Goal: Task Accomplishment & Management: Manage account settings

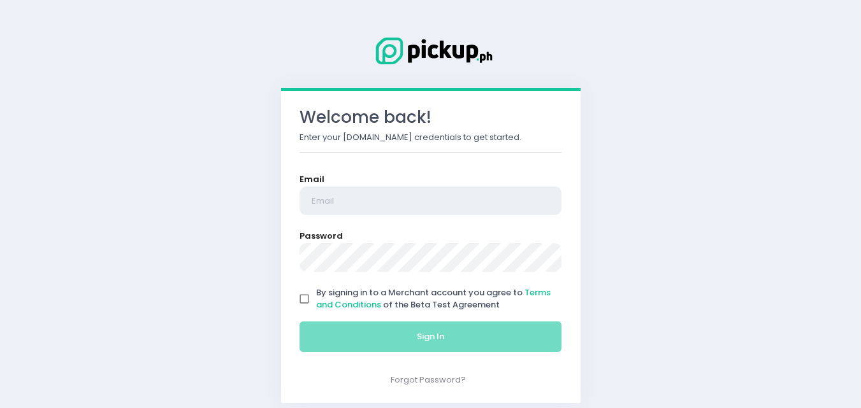
click at [330, 205] on input "email" at bounding box center [430, 201] width 263 height 29
type input "[EMAIL_ADDRESS][DOMAIN_NAME]"
click at [305, 294] on input "By signing in to a Merchant account you agree to Terms and Conditions of the Be…" at bounding box center [304, 299] width 24 height 24
checkbox input "true"
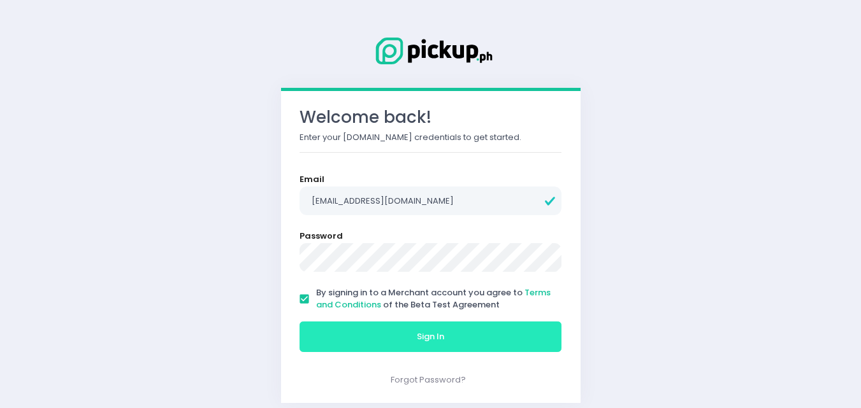
click at [357, 334] on button "Sign In" at bounding box center [430, 337] width 263 height 31
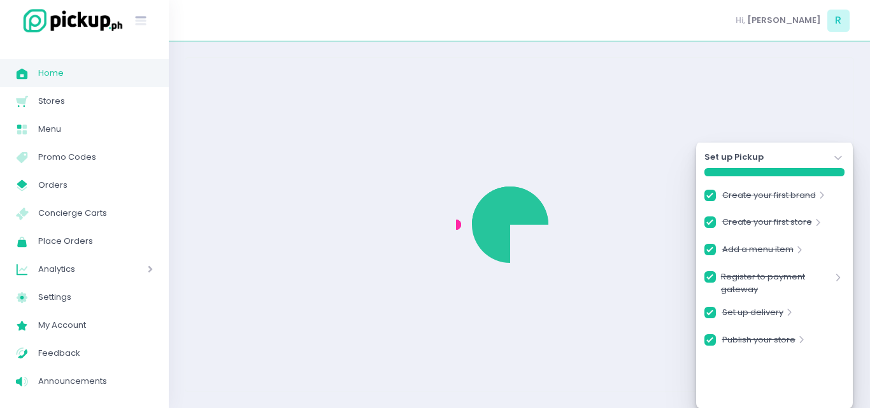
checkbox input "true"
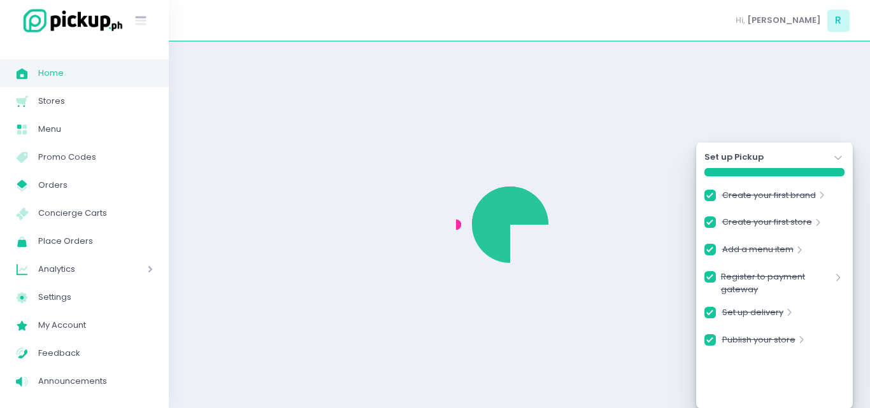
checkbox input "true"
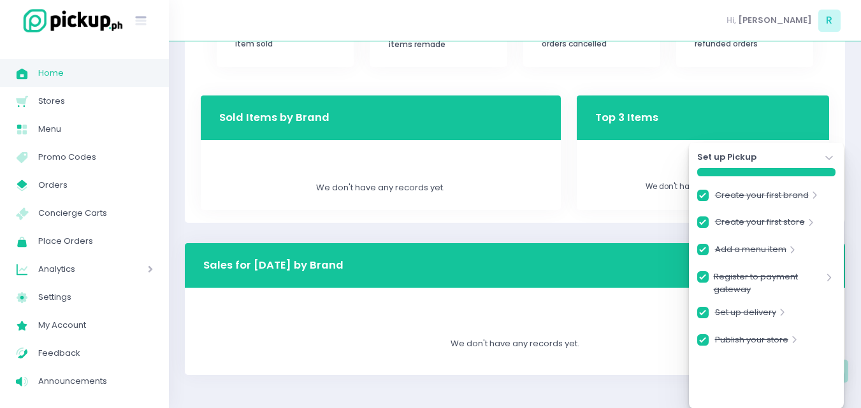
scroll to position [396, 0]
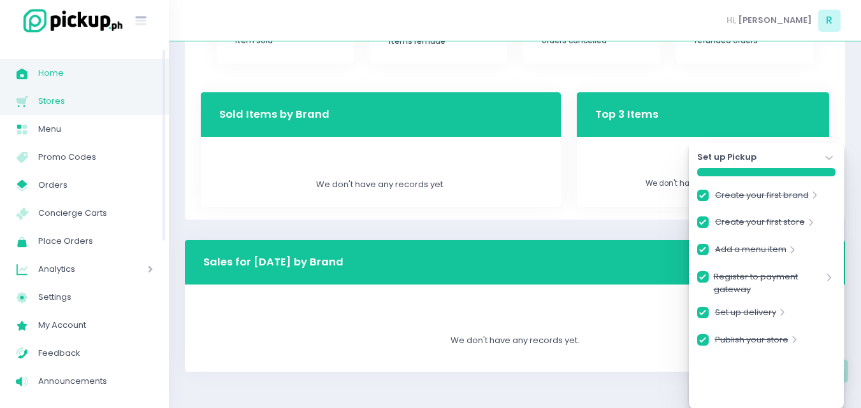
click at [65, 109] on span "Stores" at bounding box center [95, 101] width 115 height 17
checkbox input "true"
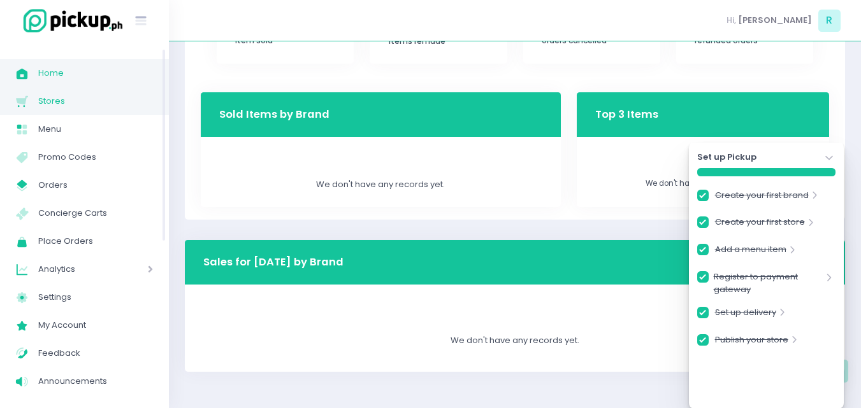
checkbox input "true"
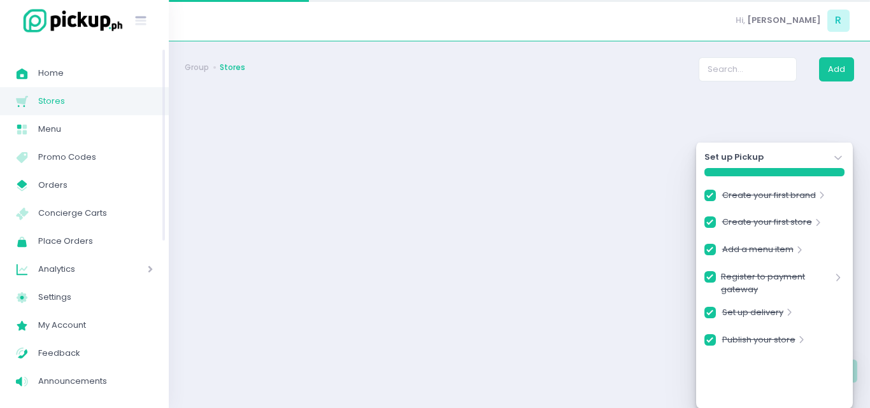
checkbox input "true"
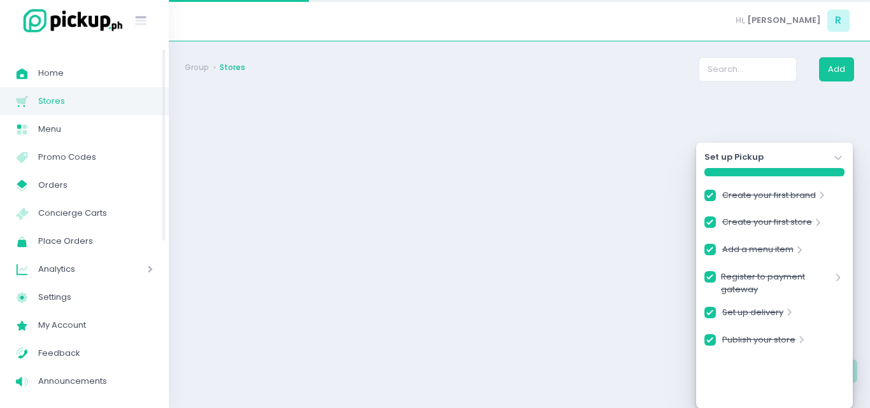
checkbox input "true"
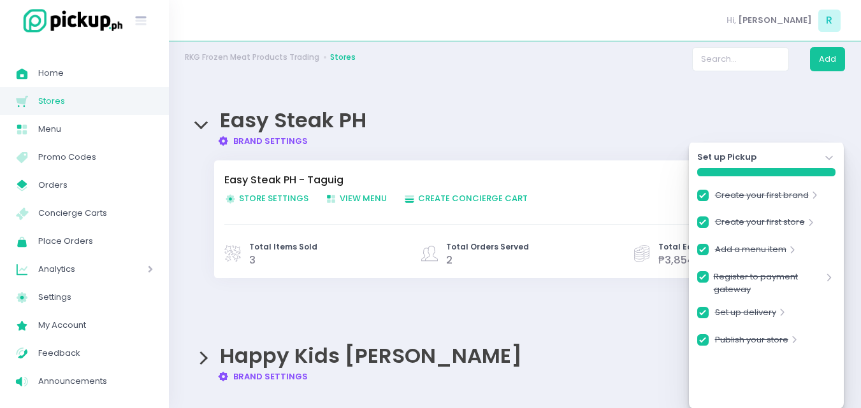
scroll to position [13, 0]
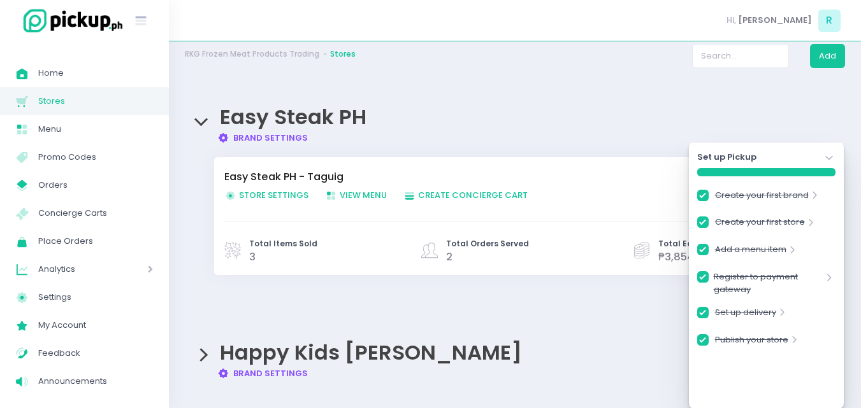
click at [270, 356] on span "Happy Kids [PERSON_NAME]" at bounding box center [371, 352] width 302 height 29
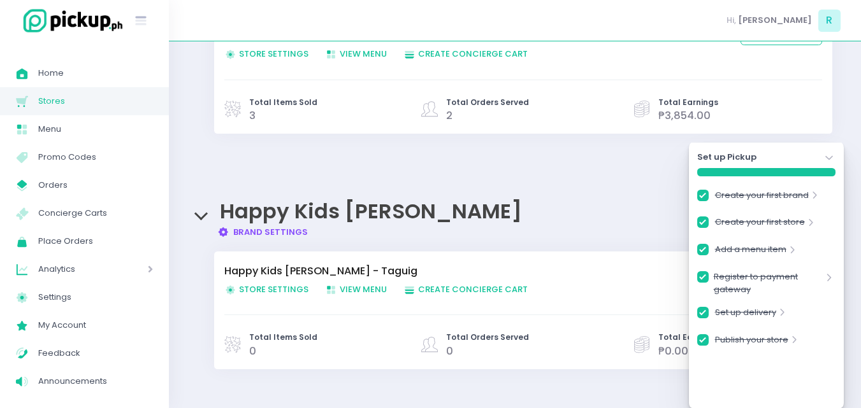
scroll to position [185, 0]
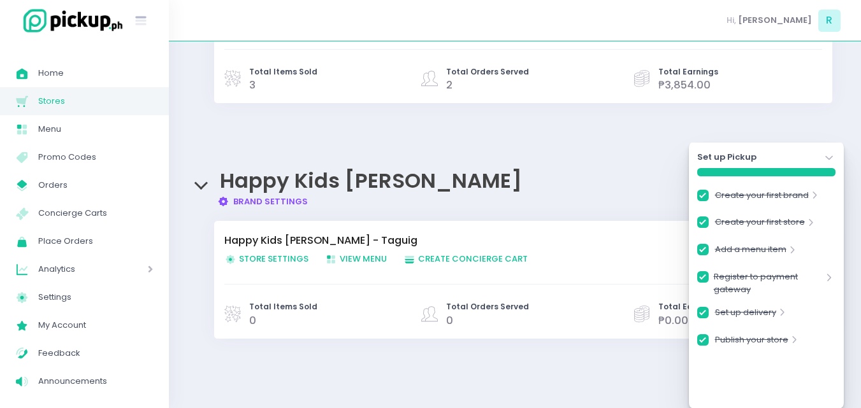
click at [369, 259] on span "View Menu Created with Sketch. View Menu" at bounding box center [356, 259] width 62 height 12
checkbox input "true"
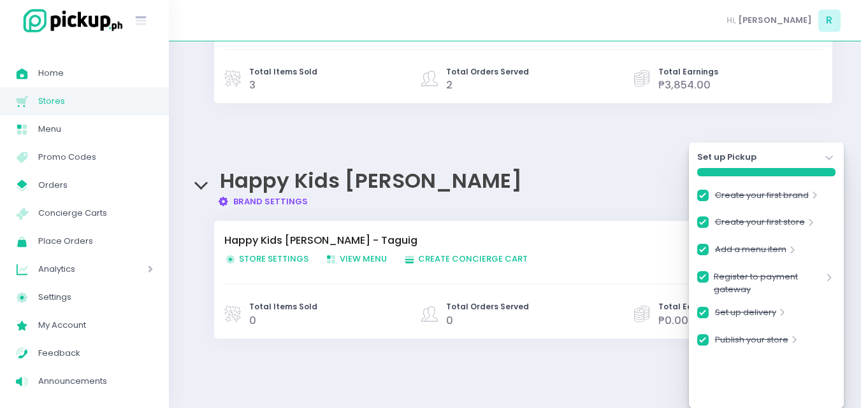
checkbox input "true"
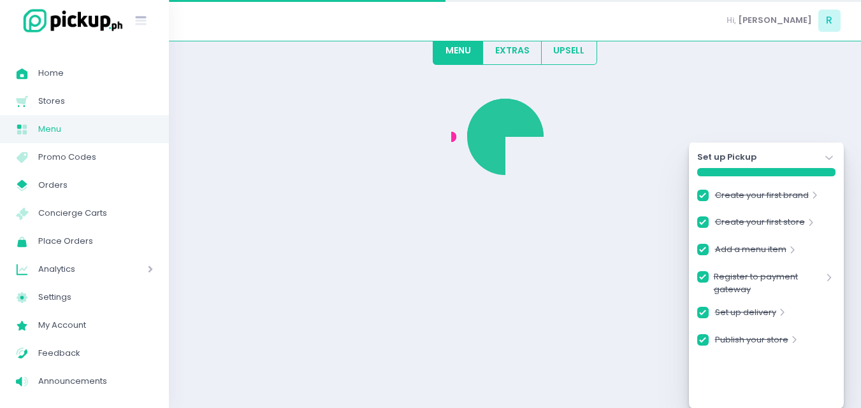
checkbox input "true"
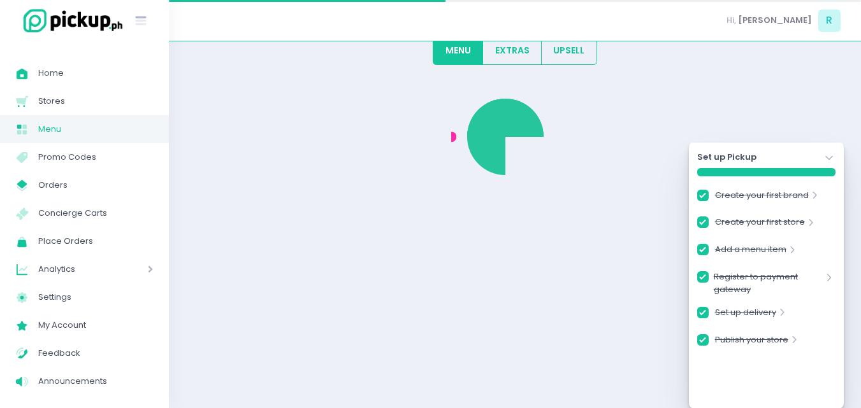
checkbox input "true"
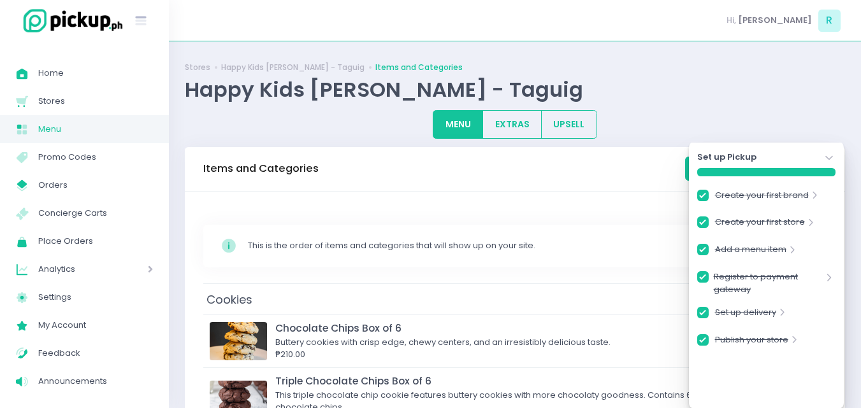
scroll to position [127, 0]
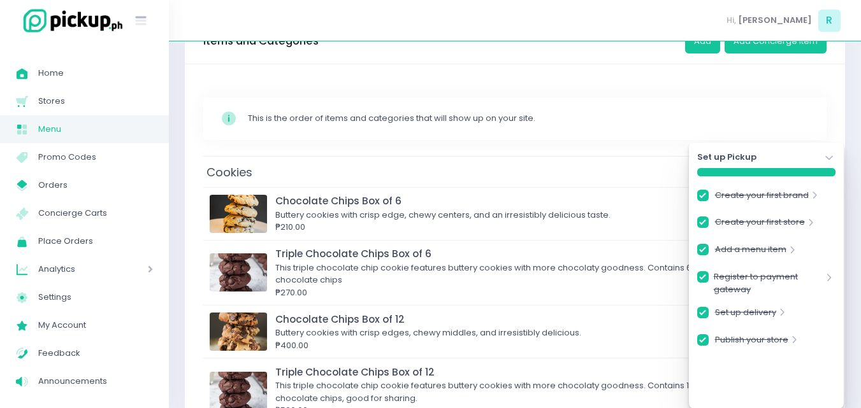
click at [830, 152] on icon "Stockholm-icons / Navigation / Angle-down Created with Sketch." at bounding box center [829, 158] width 13 height 13
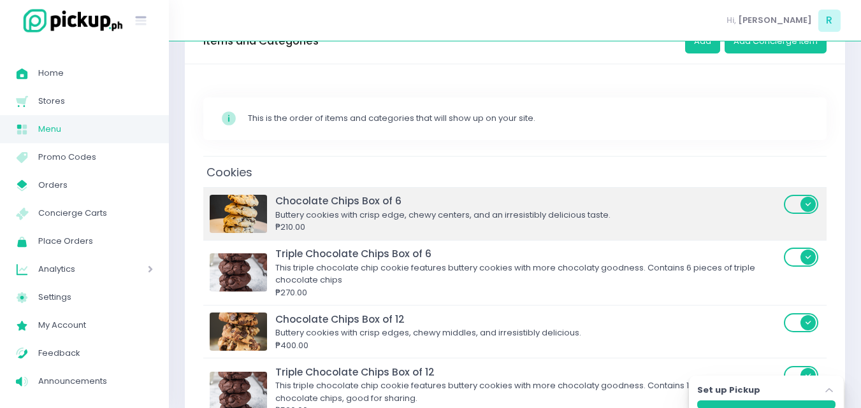
click at [305, 219] on div "Buttery cookies with crisp edge, chewy centers, and an irresistibly delicious t…" at bounding box center [527, 215] width 505 height 13
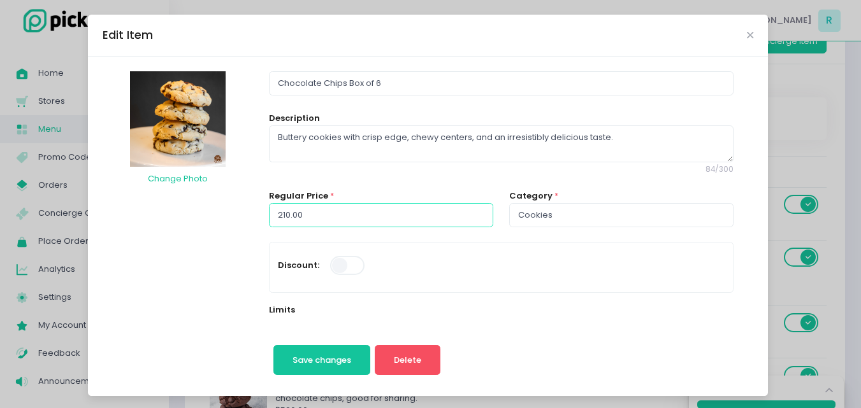
click at [282, 213] on input "210.00" at bounding box center [381, 215] width 224 height 24
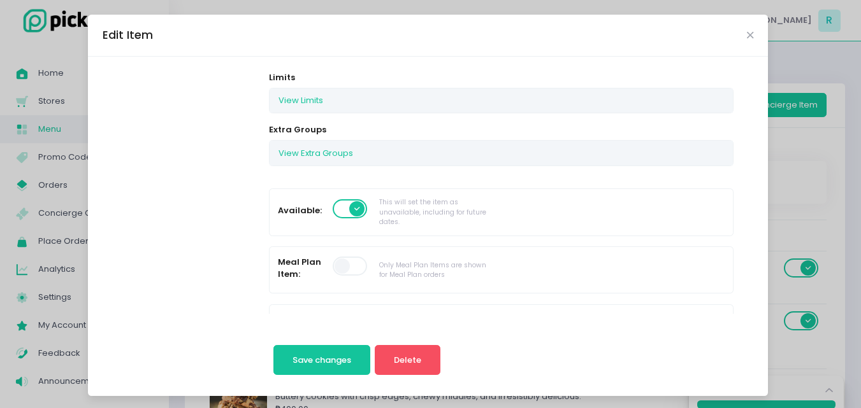
scroll to position [255, 0]
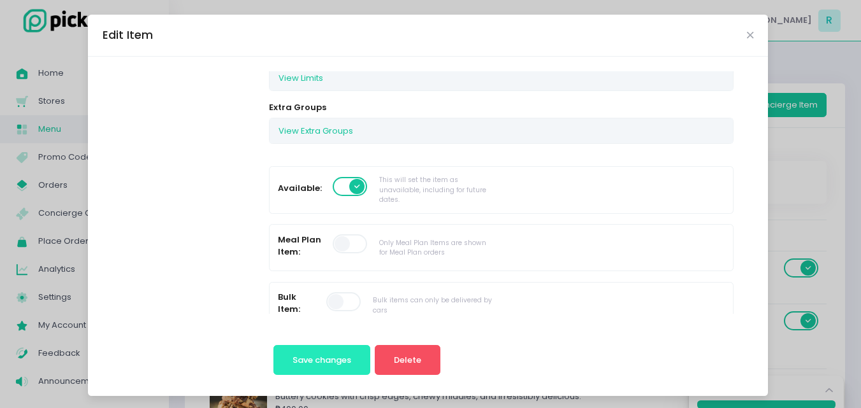
type input "240.00"
click at [325, 371] on button "Save changes" at bounding box center [321, 360] width 97 height 31
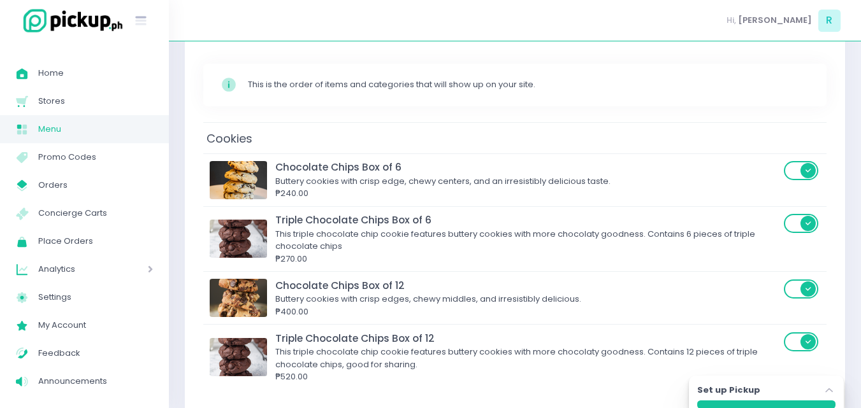
scroll to position [191, 0]
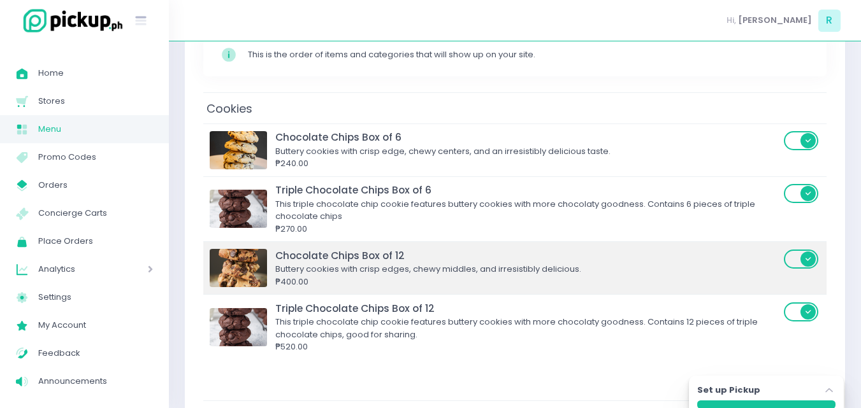
click at [312, 273] on div "Buttery cookies with crisp edges, chewy middles, and irresistibly delicious." at bounding box center [527, 269] width 505 height 13
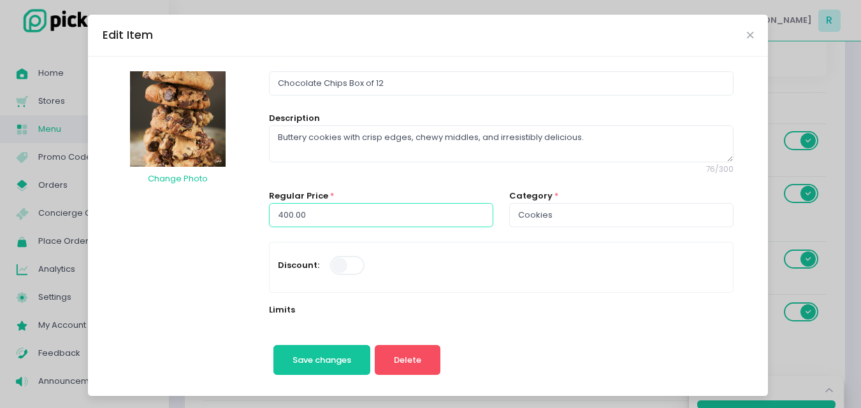
click at [280, 217] on input "400.00" at bounding box center [381, 215] width 224 height 24
type input "460.00"
click at [342, 352] on button "Save changes" at bounding box center [321, 360] width 97 height 31
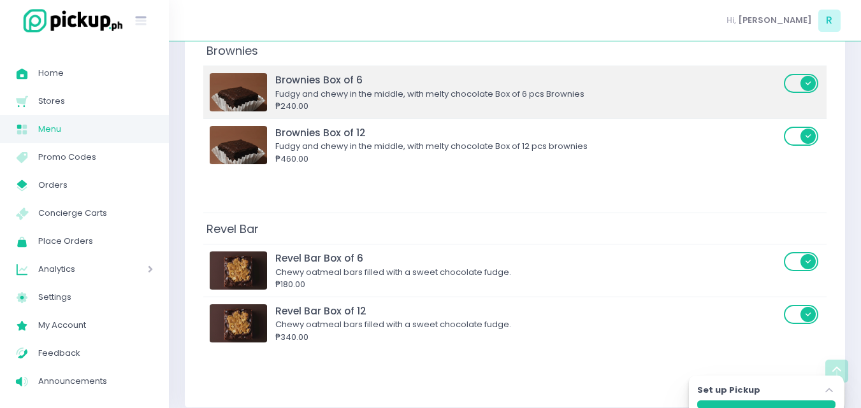
scroll to position [573, 0]
